Goal: Use online tool/utility

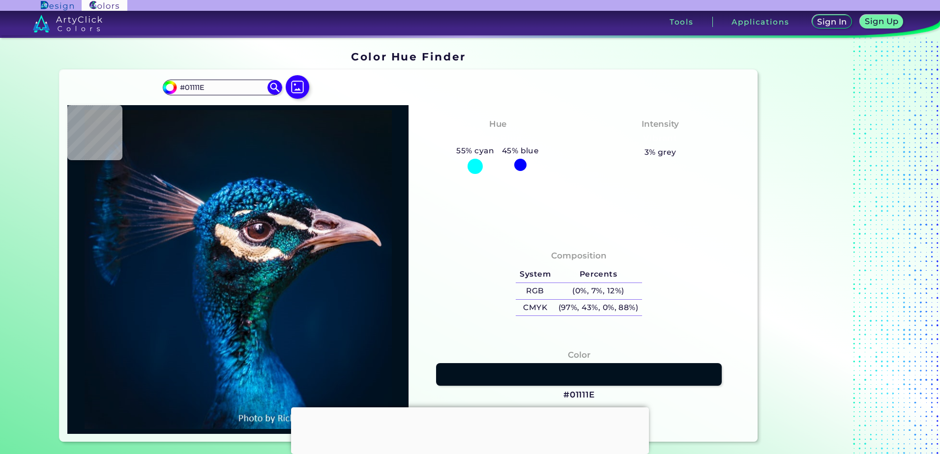
type input "#031424"
type input "#011628"
type input "#051827"
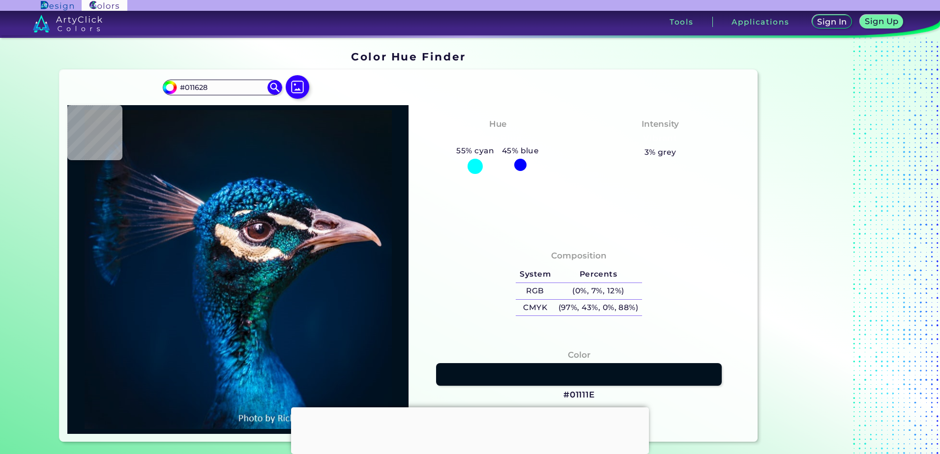
type input "#051827"
type input "#061927"
type input "#081825"
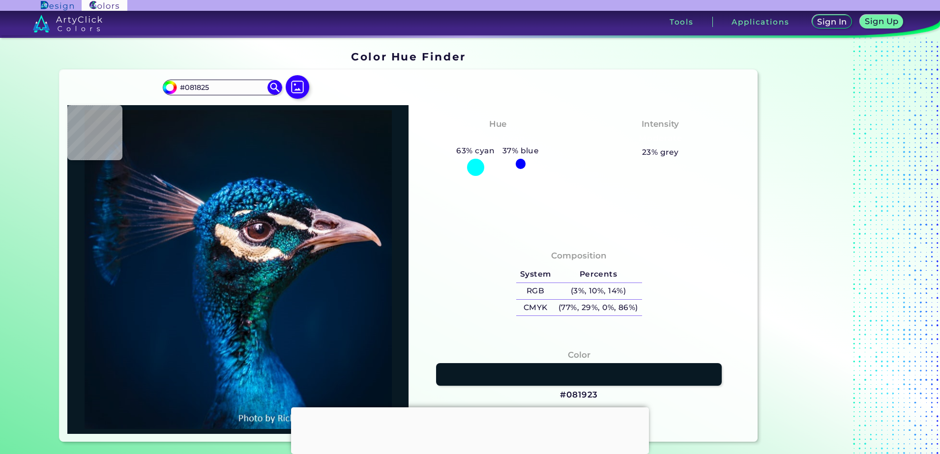
type input "#081923"
type input "#091823"
type input "#071822"
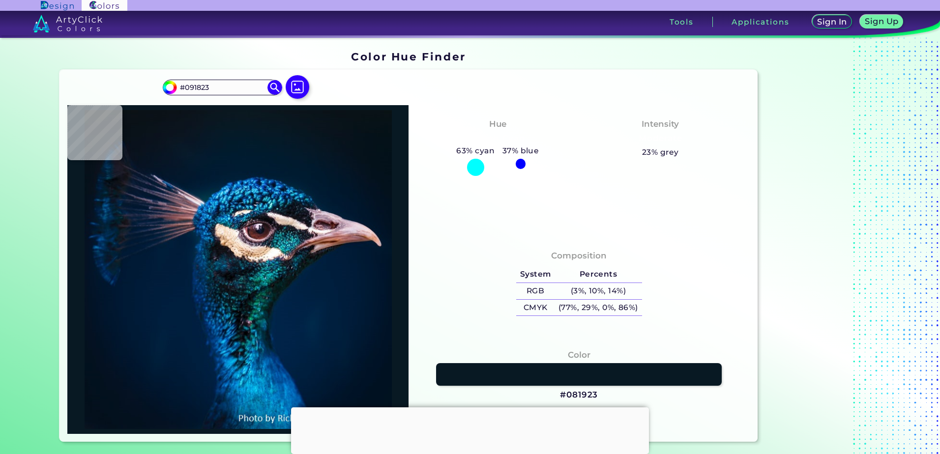
type input "#071822"
type input "#081923"
type input "#091720"
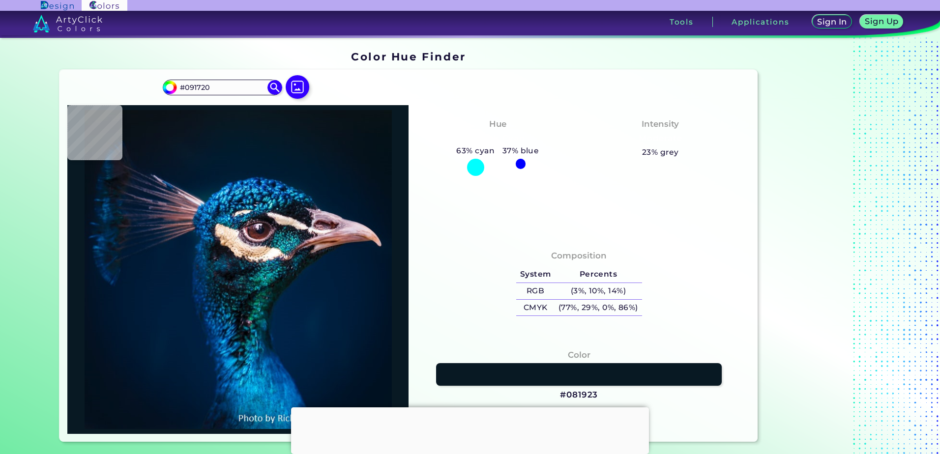
type input "#0a1720"
type input "#0A1720"
type input "#09161e"
type input "#09161E"
type input "#0b141b"
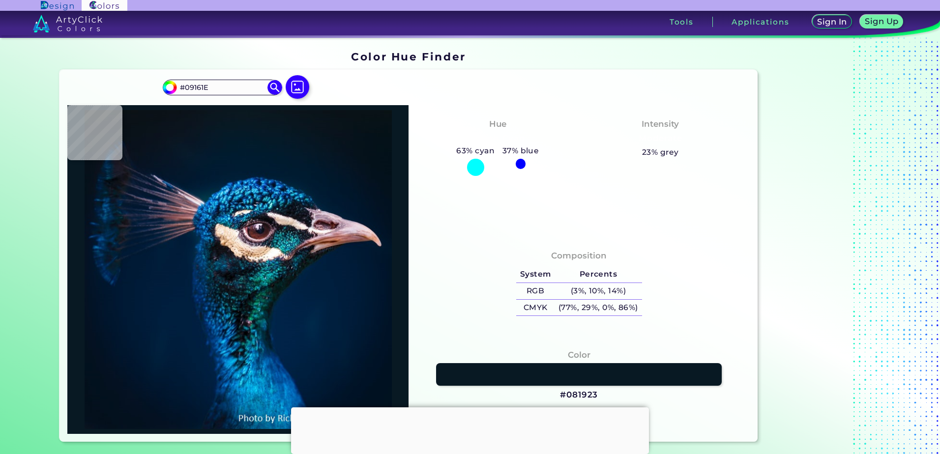
type input "#0B141B"
click at [293, 87] on img at bounding box center [297, 87] width 29 height 29
click at [0, 0] on input "file" at bounding box center [0, 0] width 0 height 0
type input "#000000"
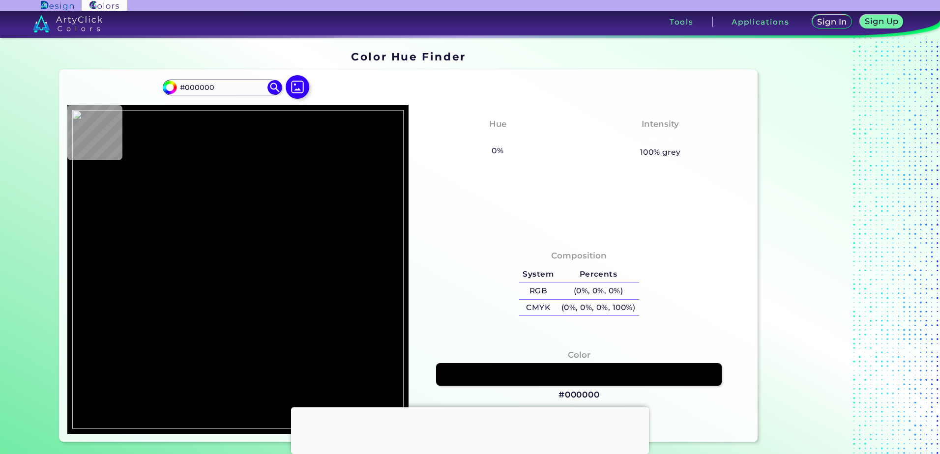
type input "#dff6dd"
type input "#DFF6DD"
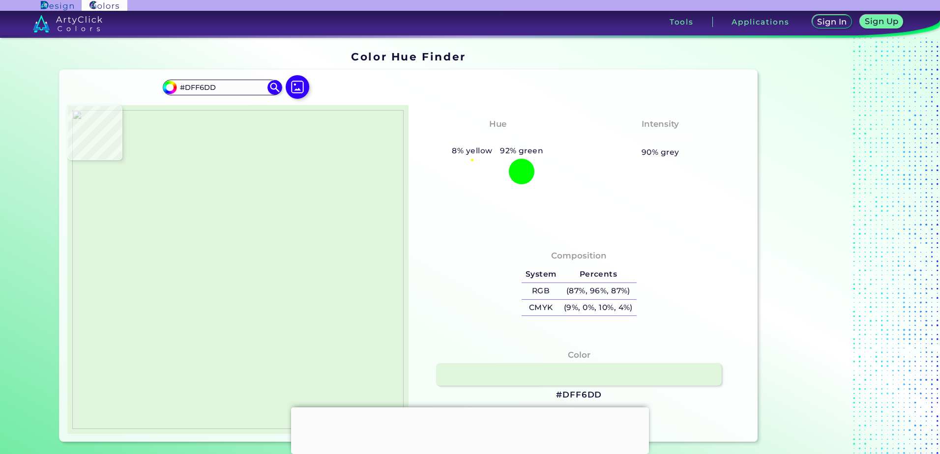
type input "#000000"
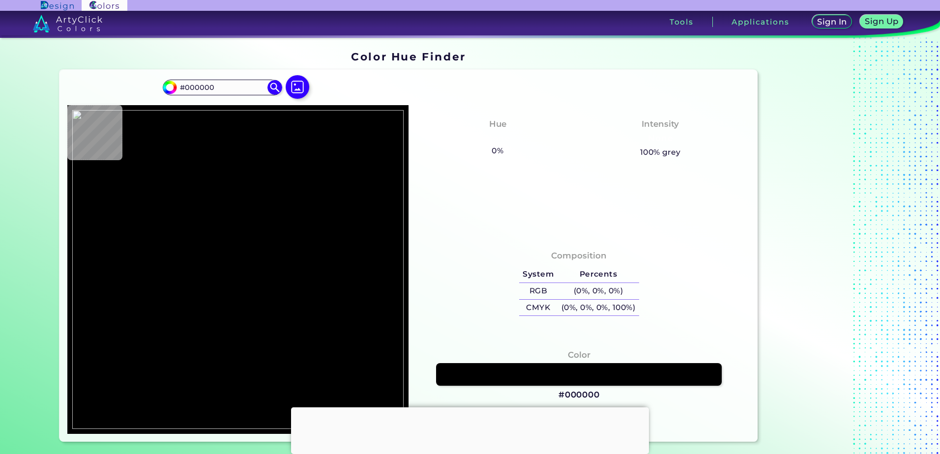
type input "#dff6dd"
type input "#DFF6DD"
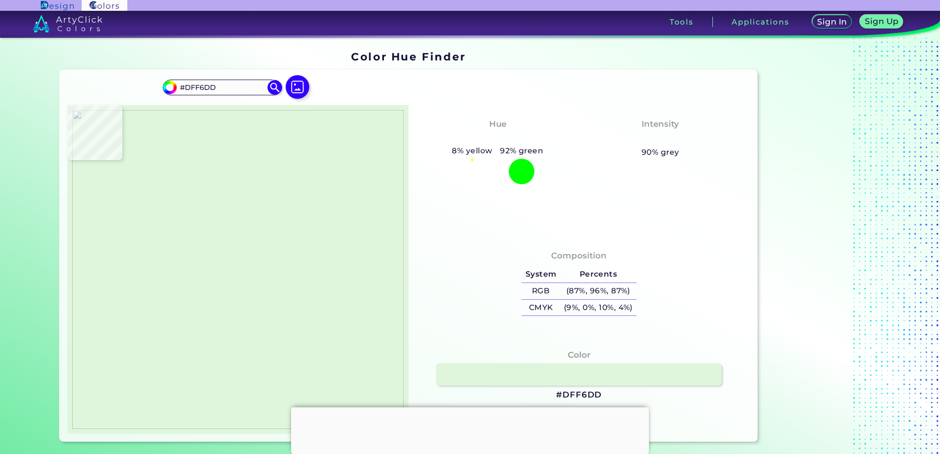
type input "#000000"
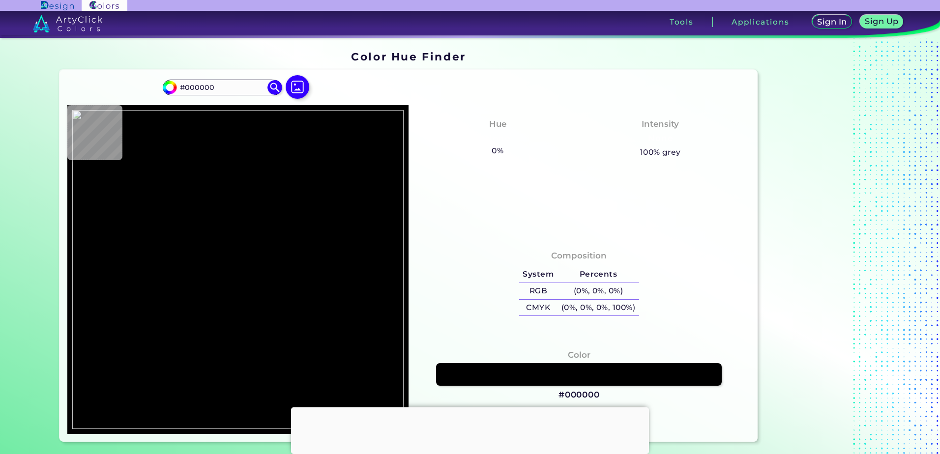
type input "#dff6dd"
type input "#DFF6DD"
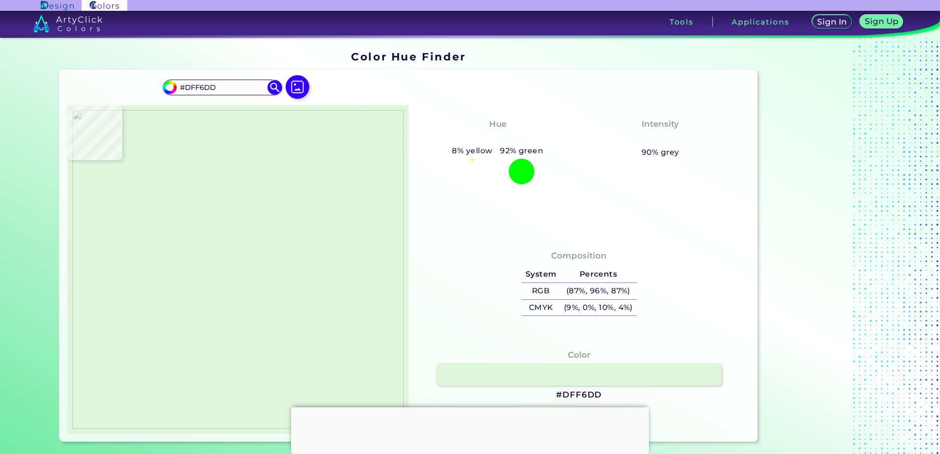
click at [164, 275] on img at bounding box center [237, 269] width 331 height 319
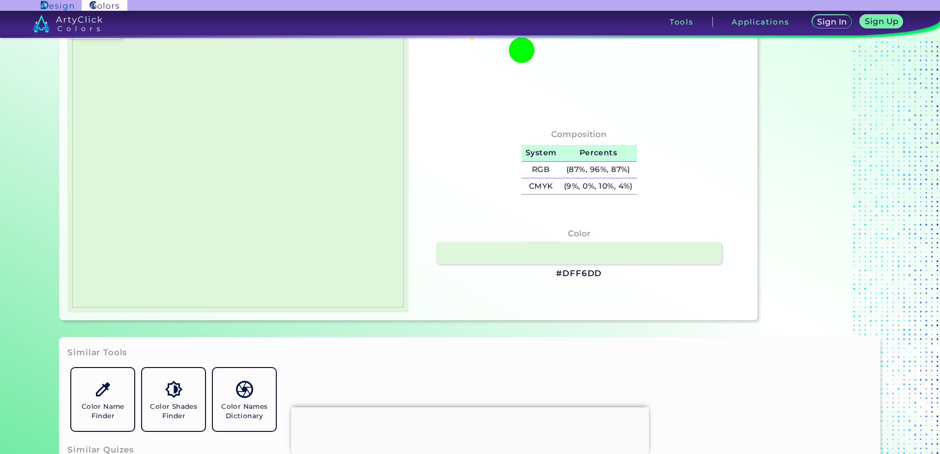
scroll to position [147, 0]
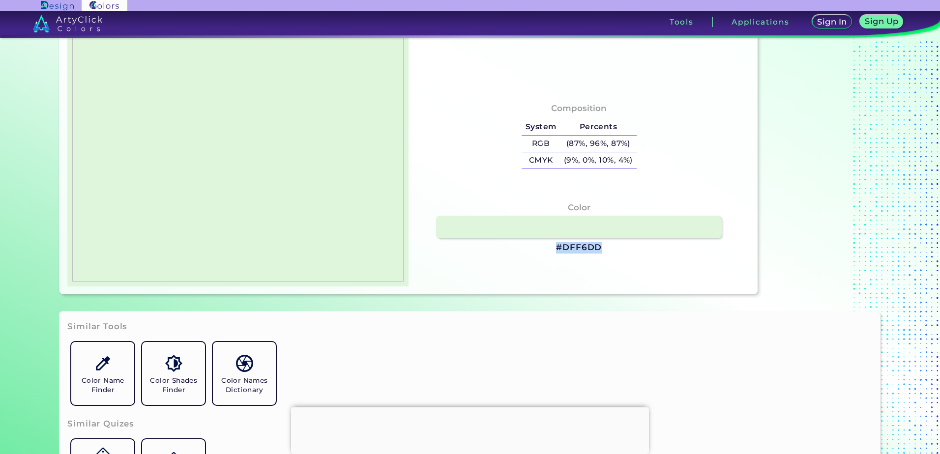
drag, startPoint x: 552, startPoint y: 248, endPoint x: 598, endPoint y: 256, distance: 46.9
click at [598, 256] on div "Color #DFF6DD" at bounding box center [578, 228] width 325 height 62
copy h3 "#DFF6DD"
